Goal: Transaction & Acquisition: Purchase product/service

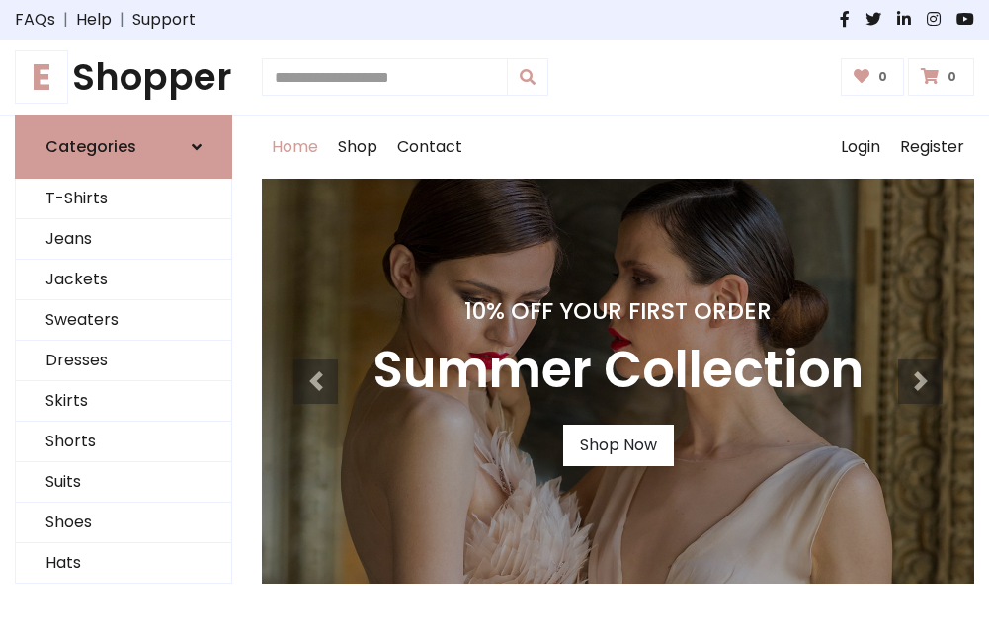
click at [494, 317] on h4 "10% Off Your First Order" at bounding box center [617, 311] width 491 height 28
click at [617, 445] on link "Shop Now" at bounding box center [618, 445] width 111 height 41
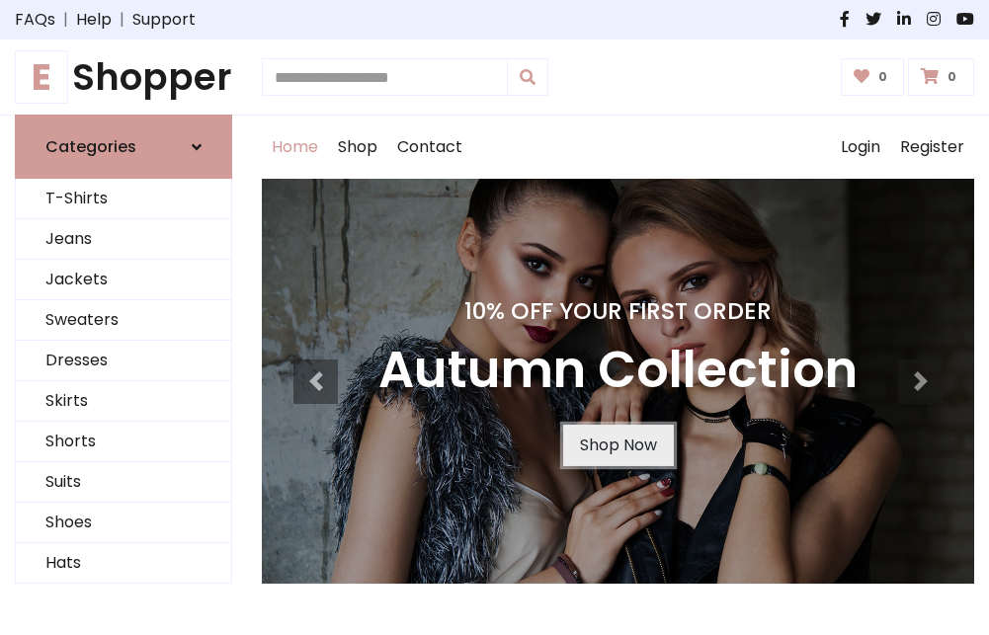
click at [617, 445] on link "Shop Now" at bounding box center [618, 445] width 111 height 41
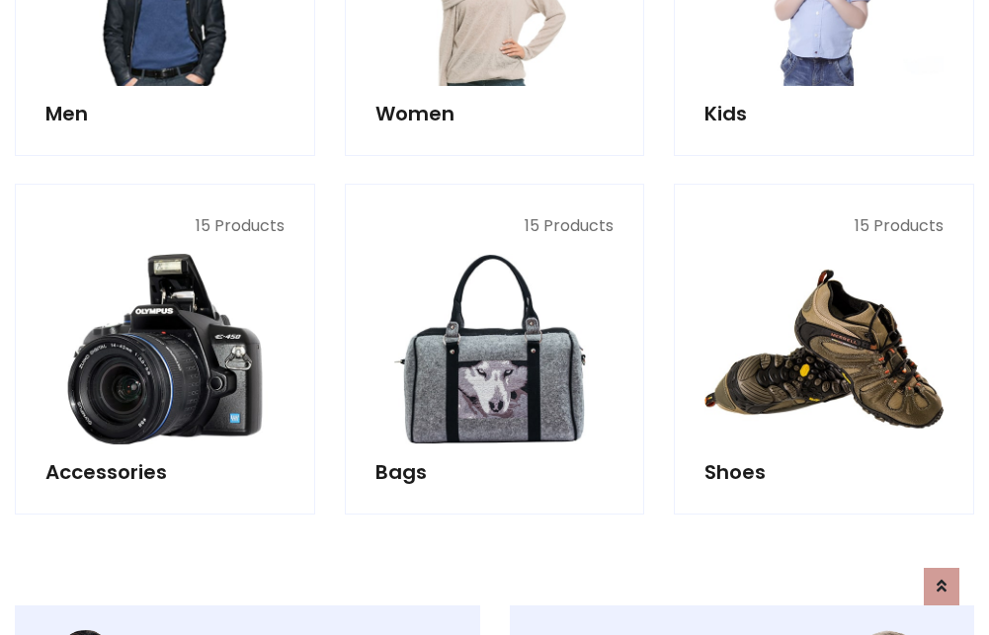
scroll to position [1969, 0]
